Goal: Check status

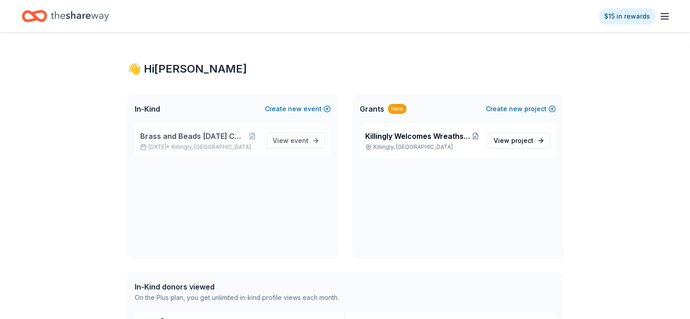
click at [216, 136] on span "Brass and Beads [DATE] Celebration" at bounding box center [192, 136] width 105 height 11
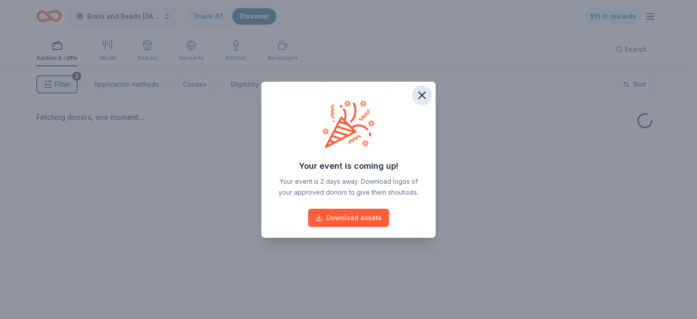
click at [424, 96] on icon "button" at bounding box center [422, 95] width 13 height 13
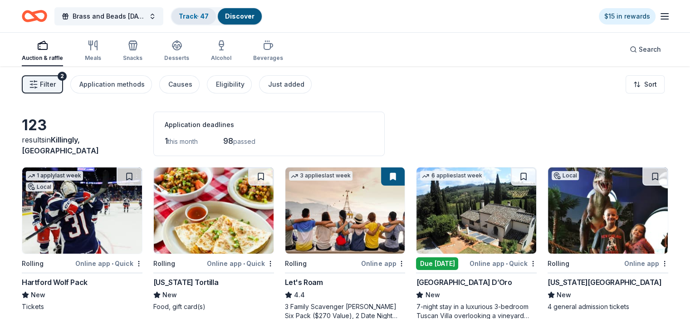
click at [209, 13] on link "Track · 47" at bounding box center [194, 16] width 30 height 8
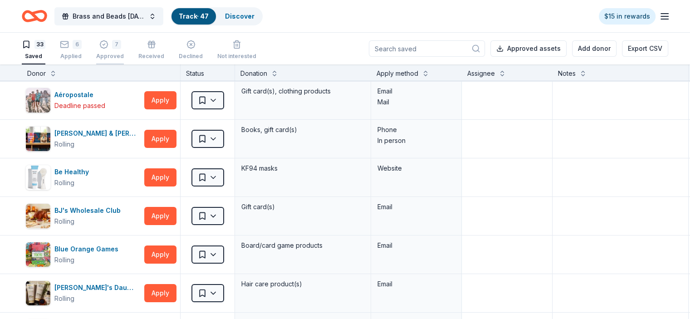
click at [120, 49] on div "7 Approved" at bounding box center [110, 50] width 28 height 20
